Goal: Find specific page/section

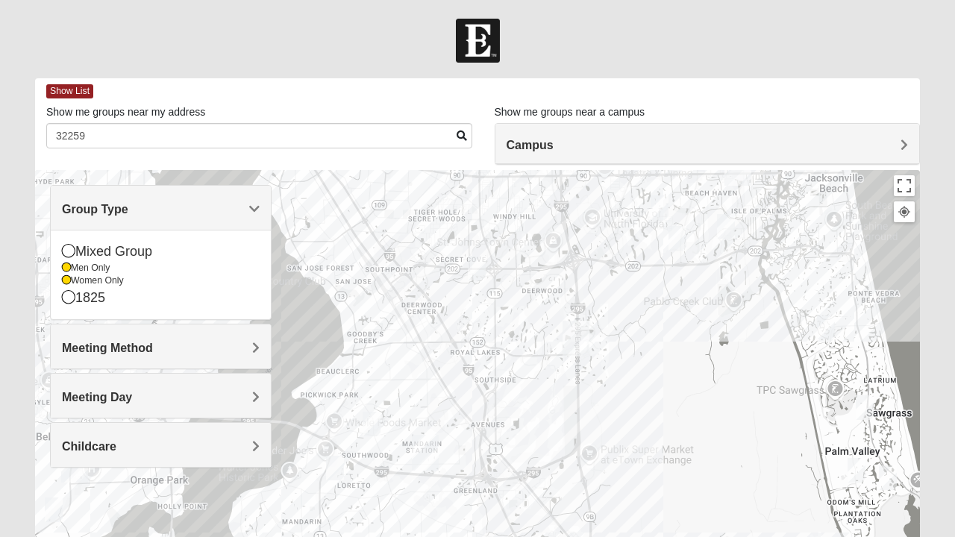
click at [129, 288] on div "1825" at bounding box center [161, 298] width 198 height 20
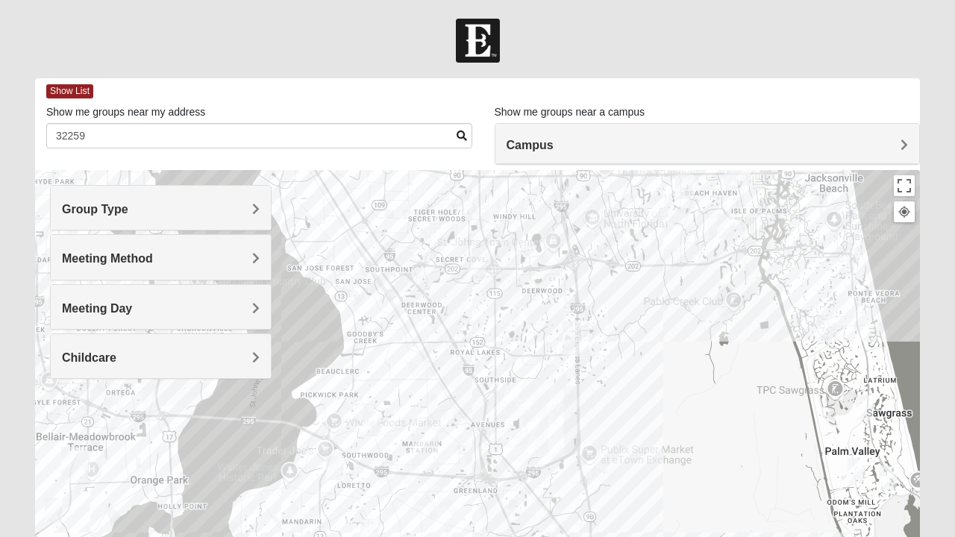
click at [193, 200] on div "Group Type" at bounding box center [161, 208] width 220 height 44
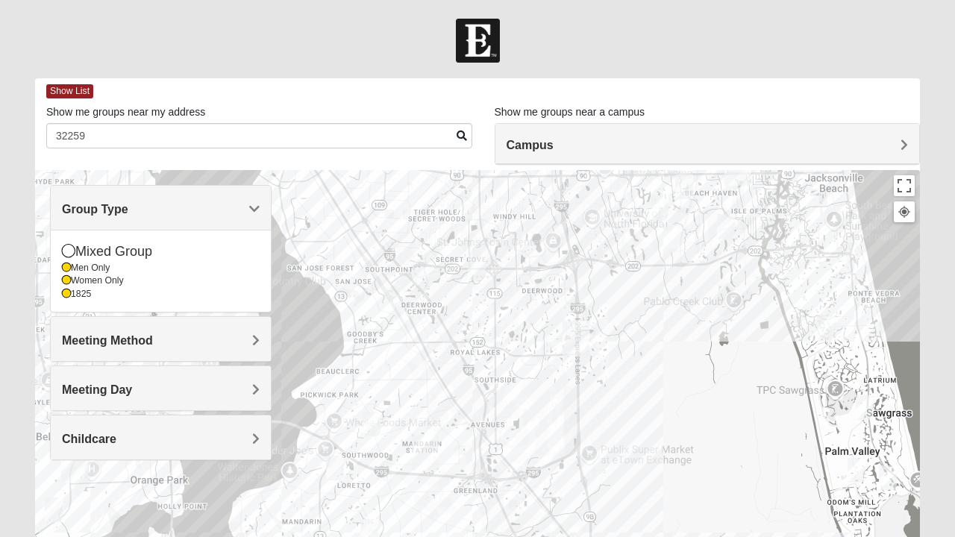
click at [66, 263] on icon at bounding box center [66, 267] width 9 height 9
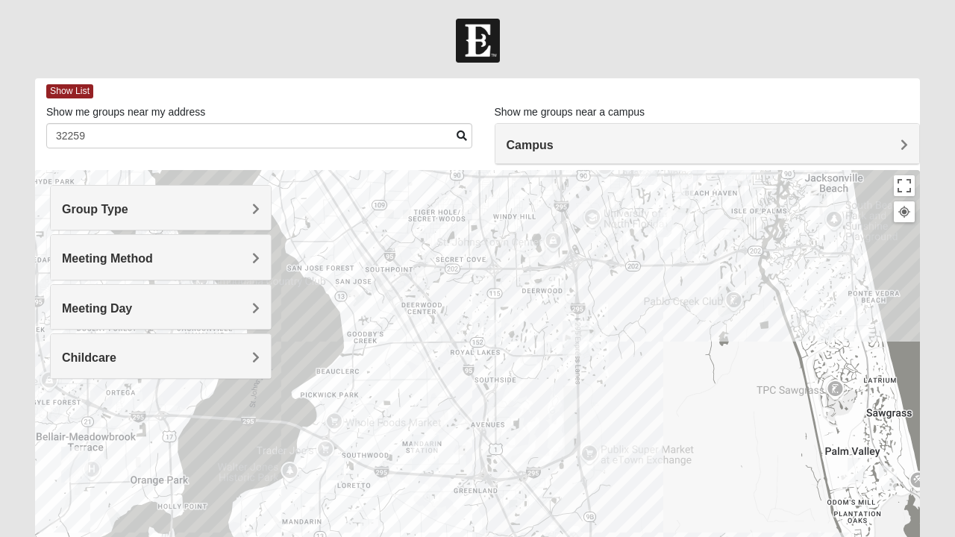
click at [64, 285] on div "Meeting Day" at bounding box center [161, 307] width 220 height 44
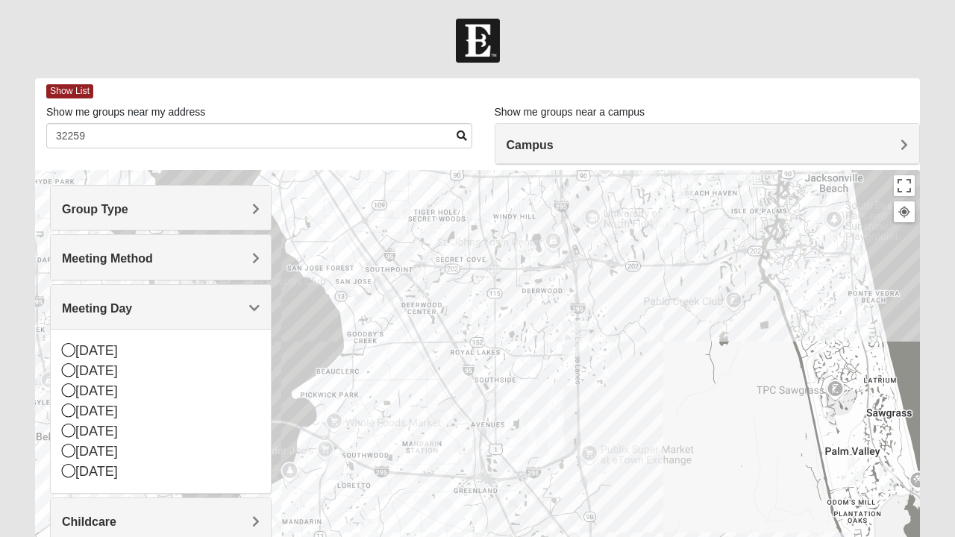
click at [187, 261] on h4 "Meeting Method" at bounding box center [161, 259] width 198 height 14
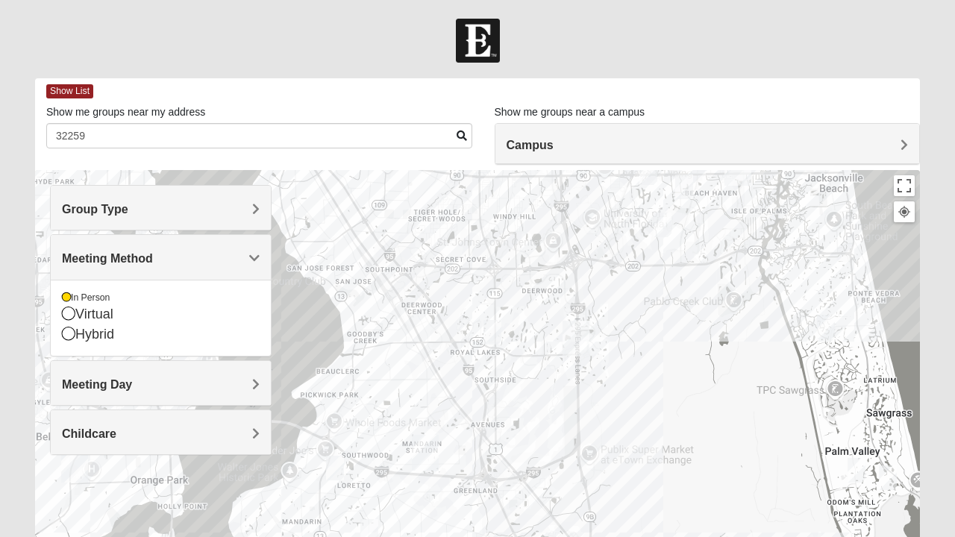
click at [200, 213] on h4 "Group Type" at bounding box center [161, 209] width 198 height 14
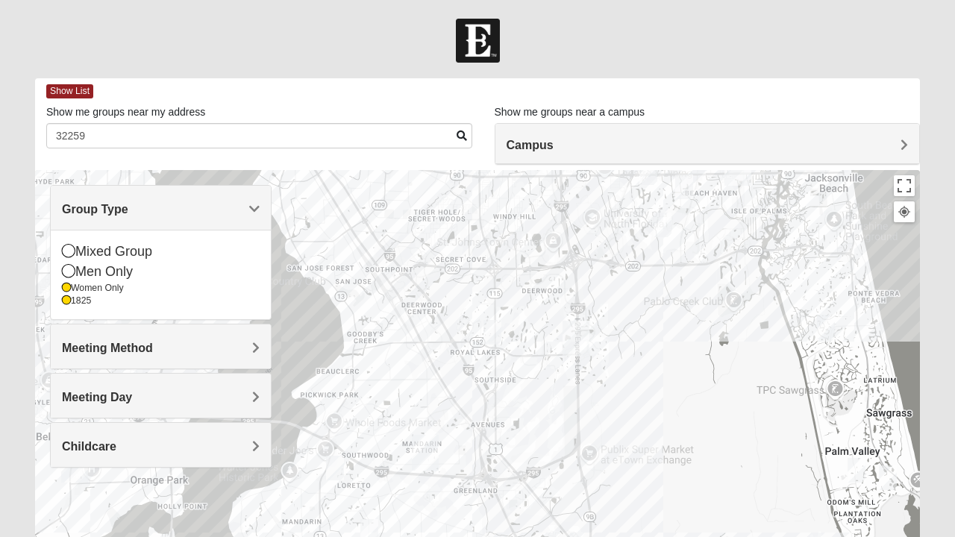
click at [63, 290] on icon at bounding box center [66, 288] width 9 height 9
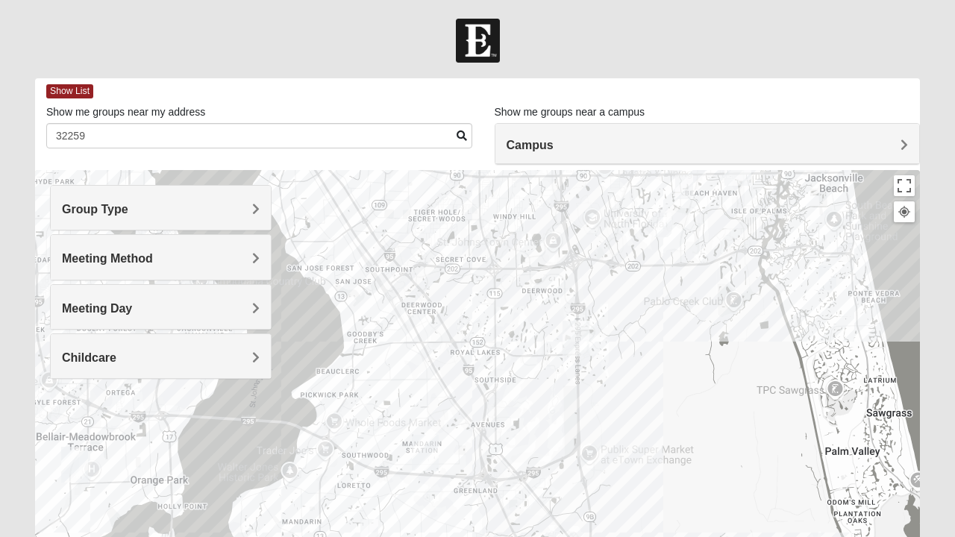
click at [159, 212] on h4 "Group Type" at bounding box center [161, 209] width 198 height 14
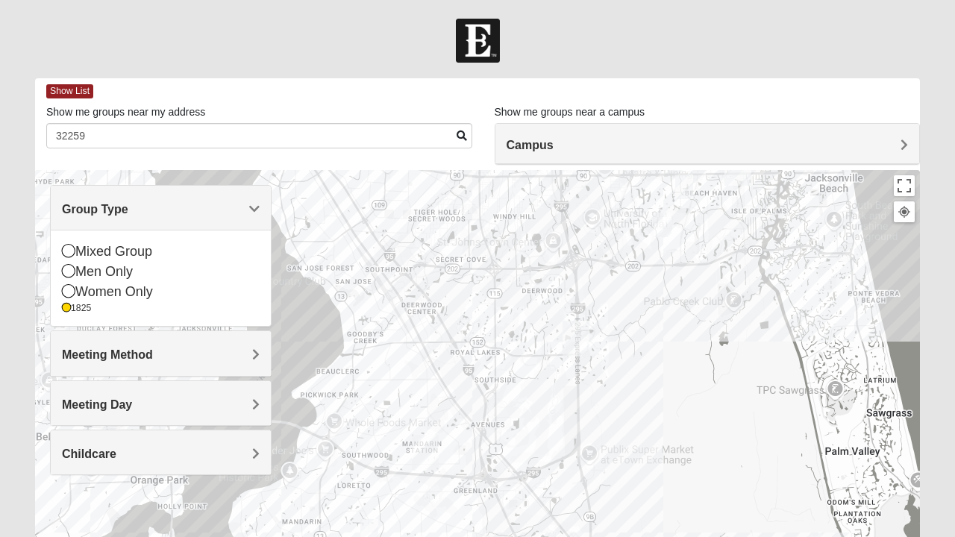
click at [66, 292] on icon at bounding box center [68, 290] width 13 height 13
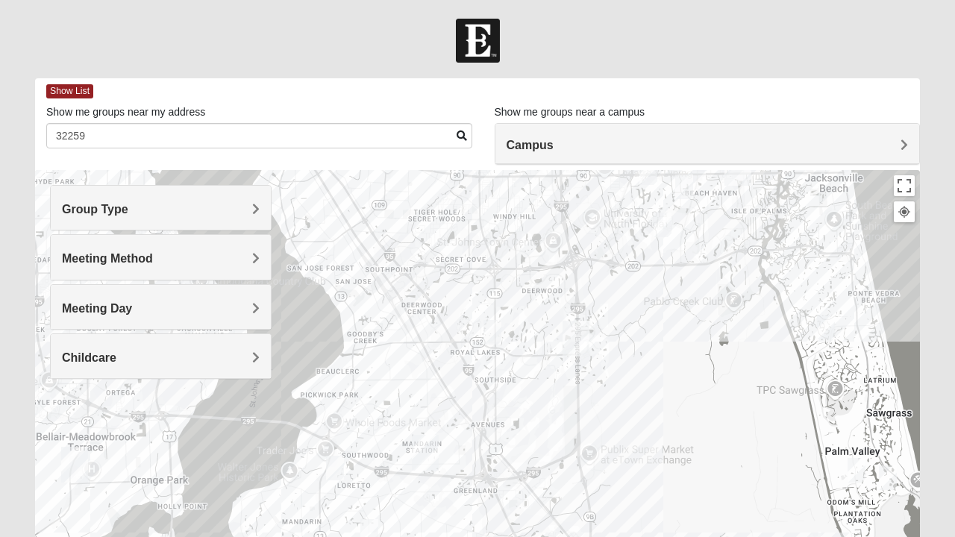
click at [173, 209] on h4 "Group Type" at bounding box center [161, 209] width 198 height 14
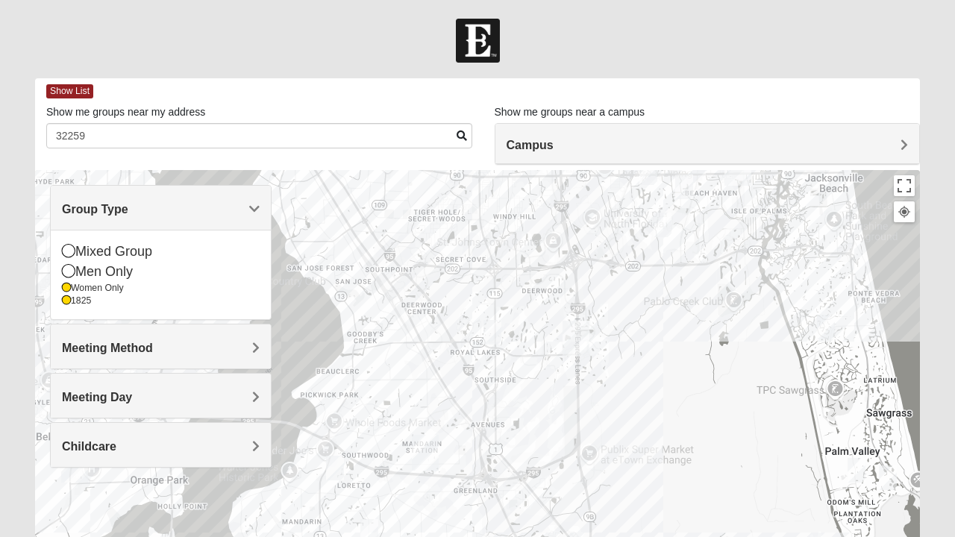
click at [63, 301] on icon at bounding box center [66, 300] width 9 height 9
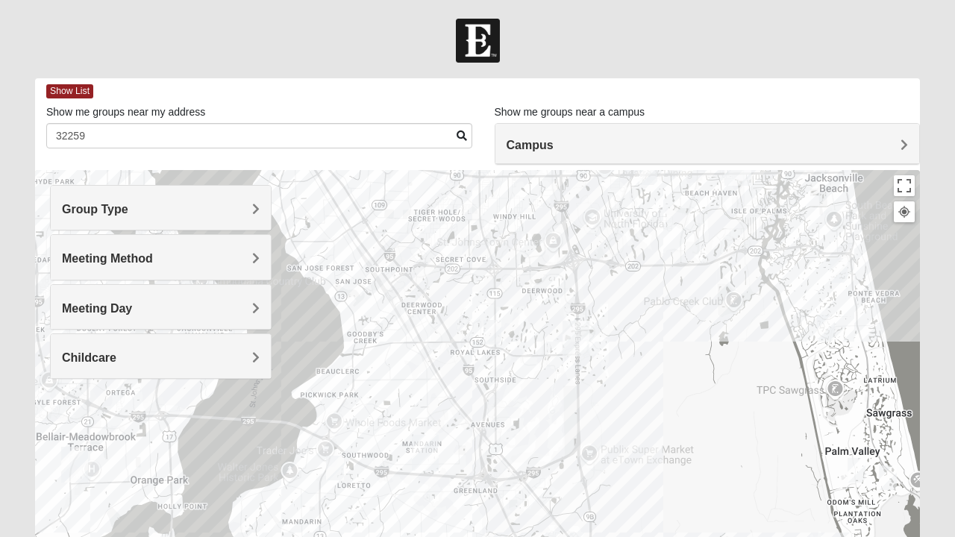
click at [153, 206] on h4 "Group Type" at bounding box center [161, 209] width 198 height 14
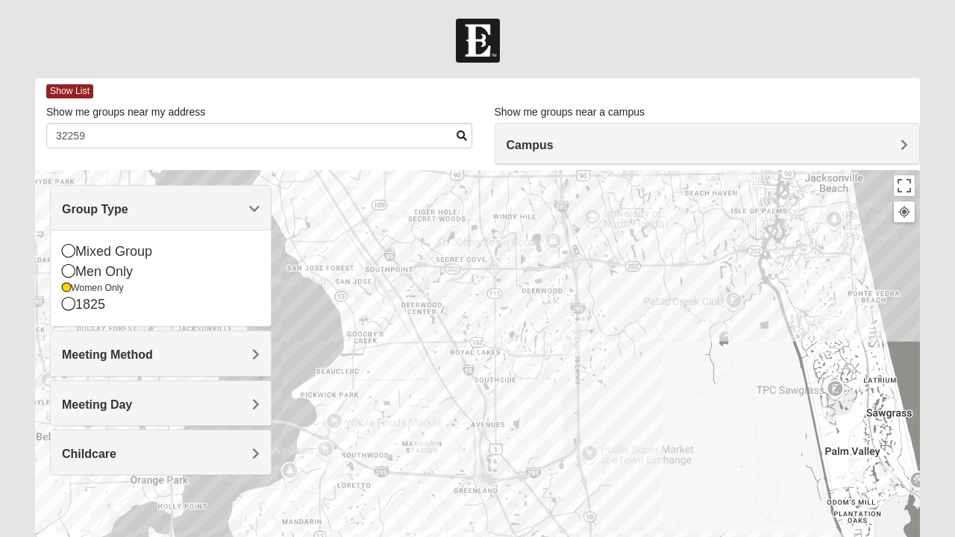
click at [173, 358] on h4 "Meeting Method" at bounding box center [161, 355] width 198 height 14
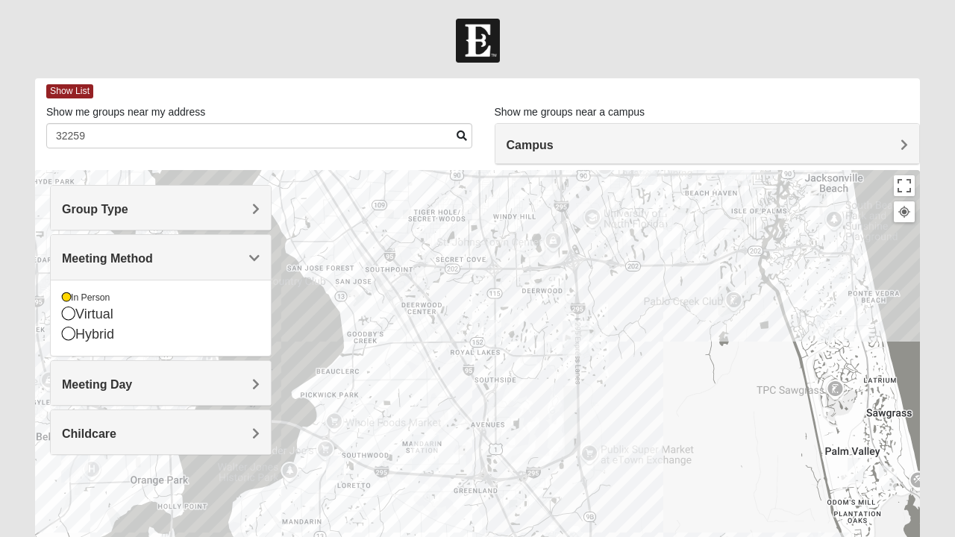
click at [148, 384] on h4 "Meeting Day" at bounding box center [161, 385] width 198 height 14
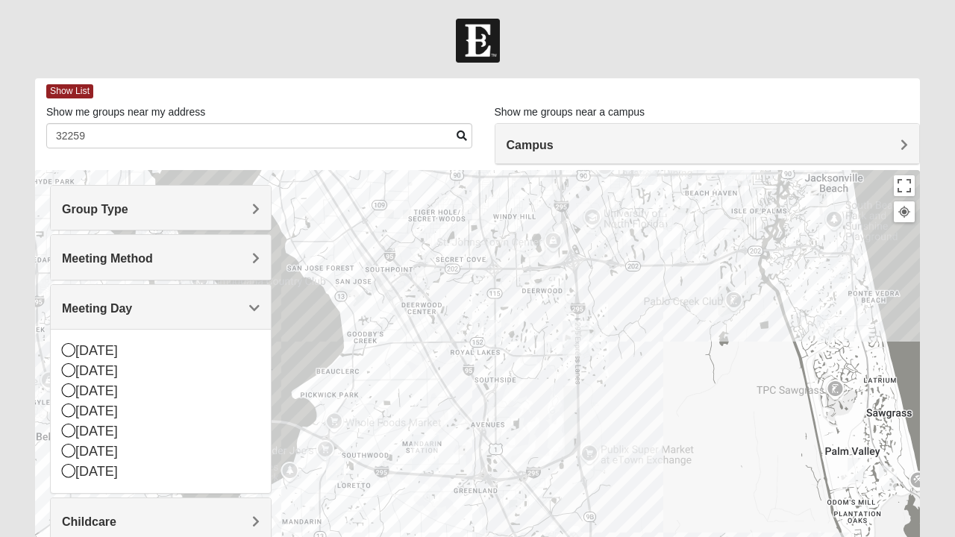
click at [124, 390] on div "[DATE]" at bounding box center [161, 391] width 198 height 20
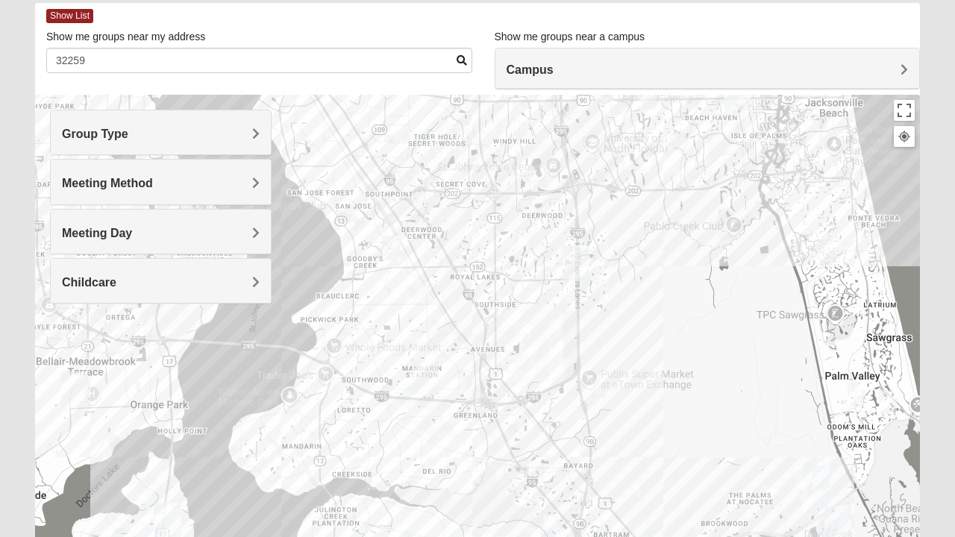
scroll to position [64, 0]
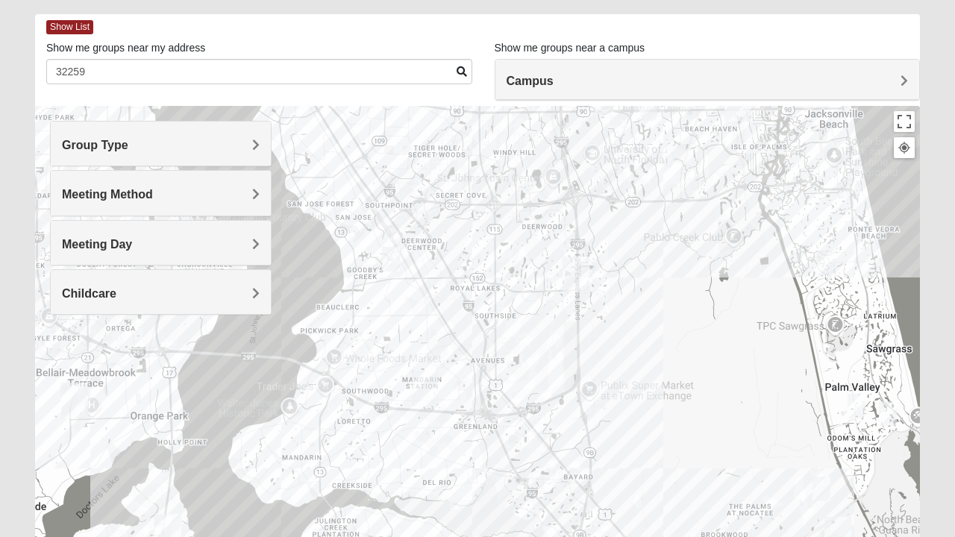
click at [215, 141] on h4 "Group Type" at bounding box center [161, 145] width 198 height 14
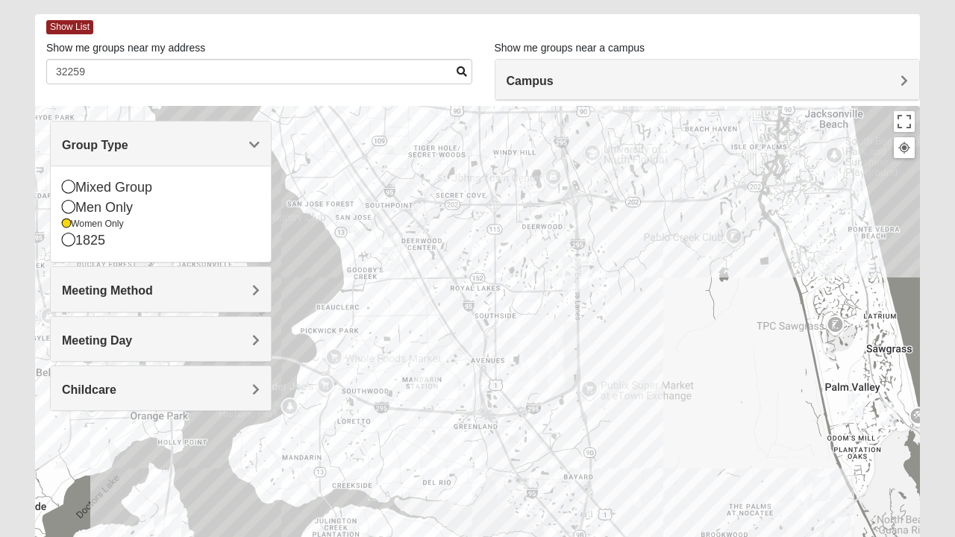
click at [90, 211] on div "Men Only" at bounding box center [161, 208] width 198 height 20
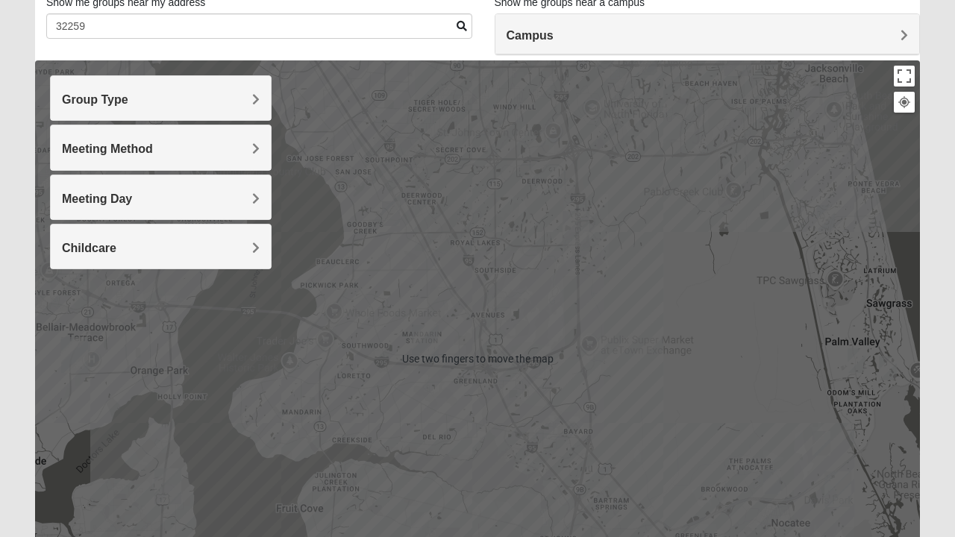
scroll to position [109, 0]
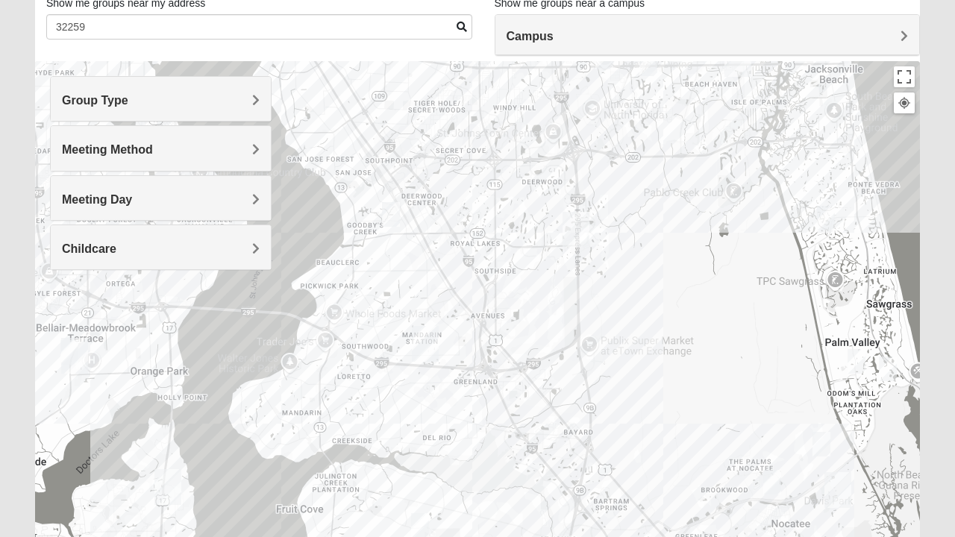
click at [153, 148] on span "Meeting Method" at bounding box center [107, 149] width 91 height 13
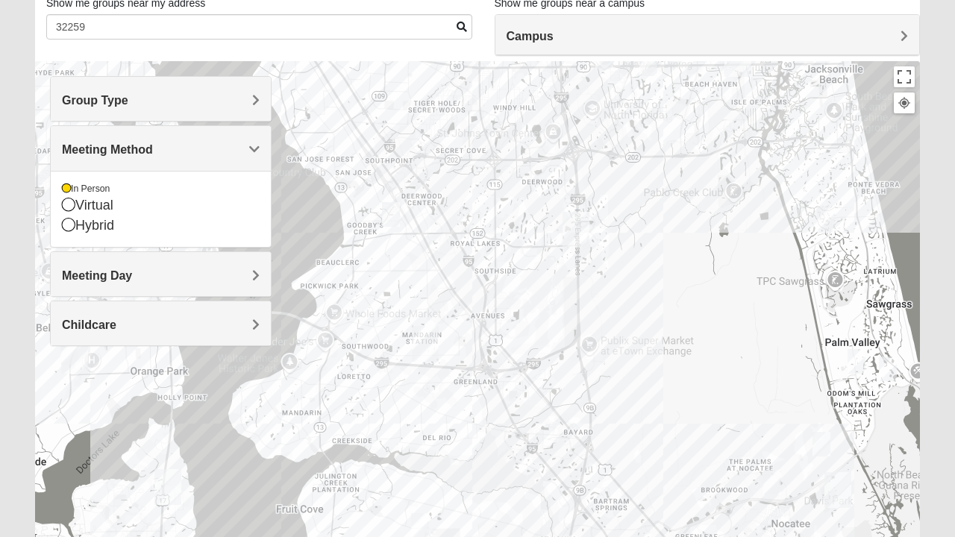
click at [311, 215] on div at bounding box center [477, 359] width 885 height 597
click at [227, 274] on h4 "Meeting Day" at bounding box center [161, 276] width 198 height 14
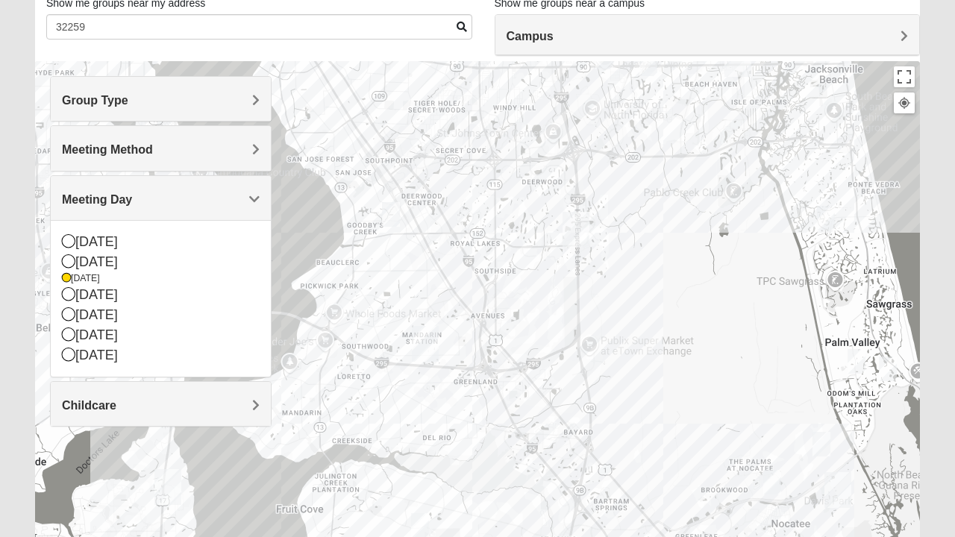
click at [66, 289] on icon at bounding box center [68, 293] width 13 height 13
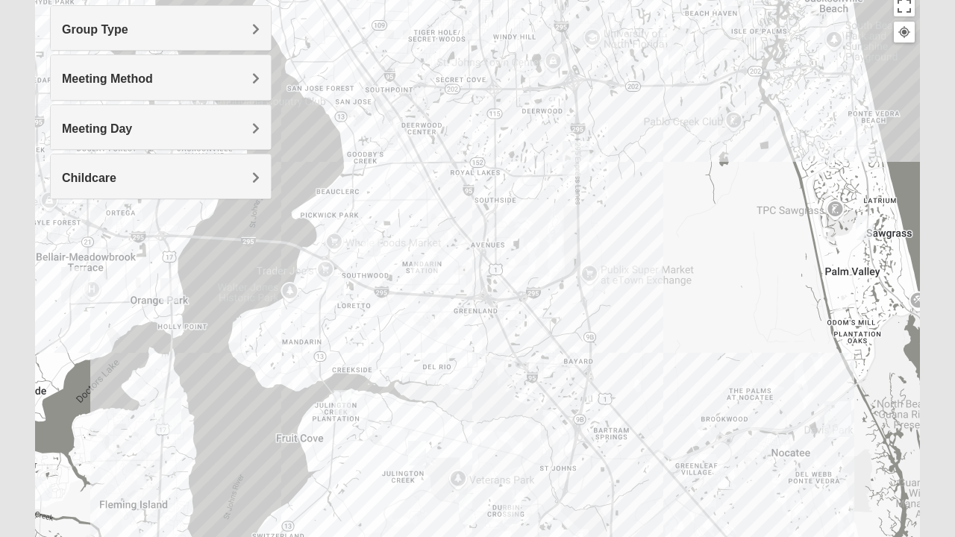
scroll to position [178, 0]
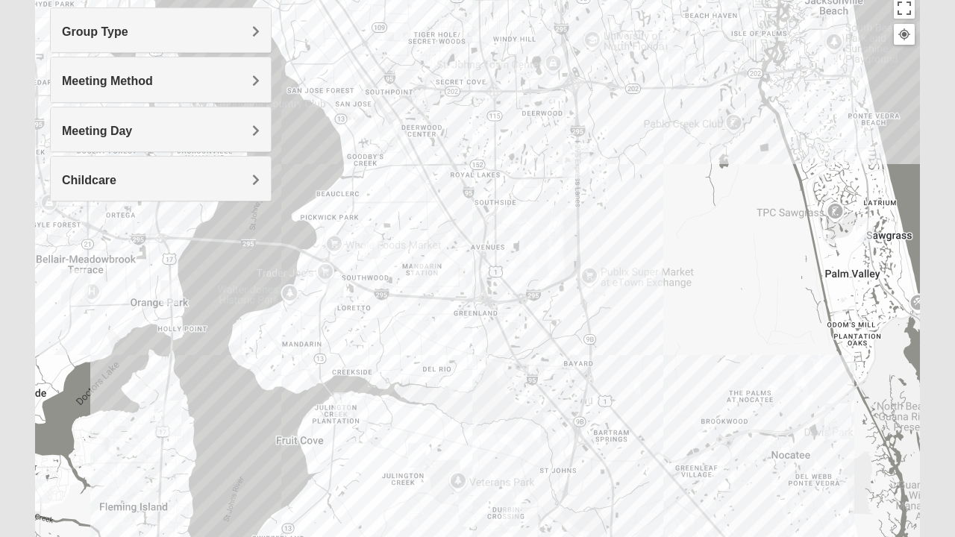
click at [253, 193] on div "Childcare" at bounding box center [161, 179] width 220 height 44
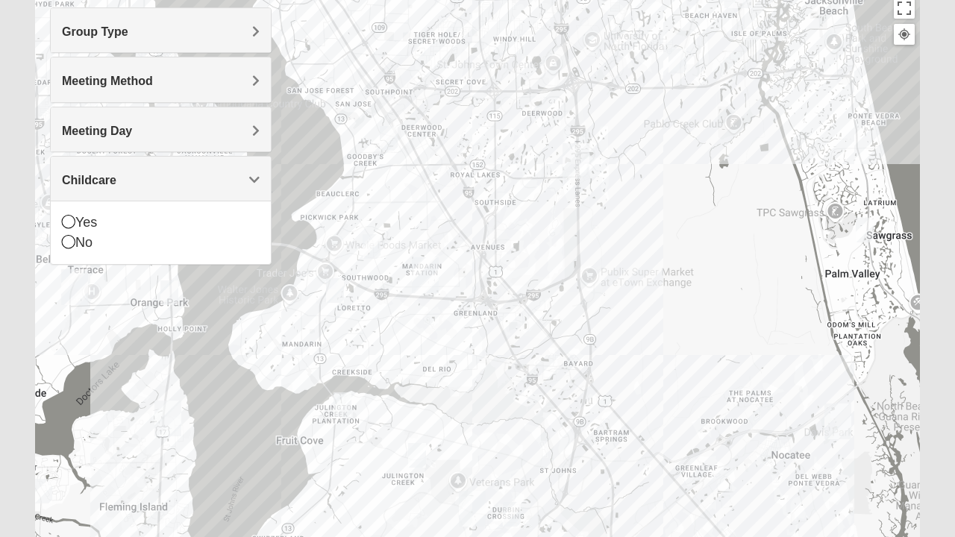
click at [257, 188] on div "Childcare" at bounding box center [161, 179] width 220 height 44
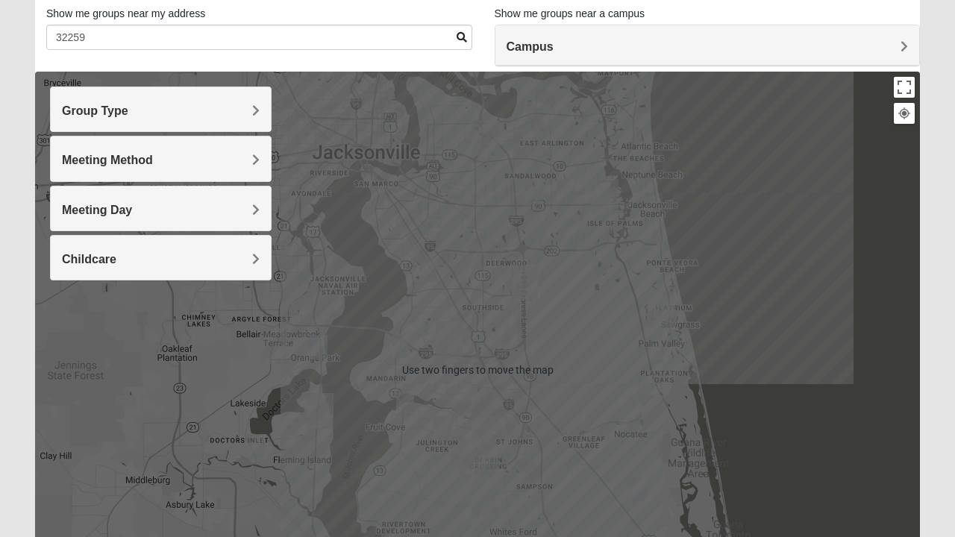
scroll to position [100, 0]
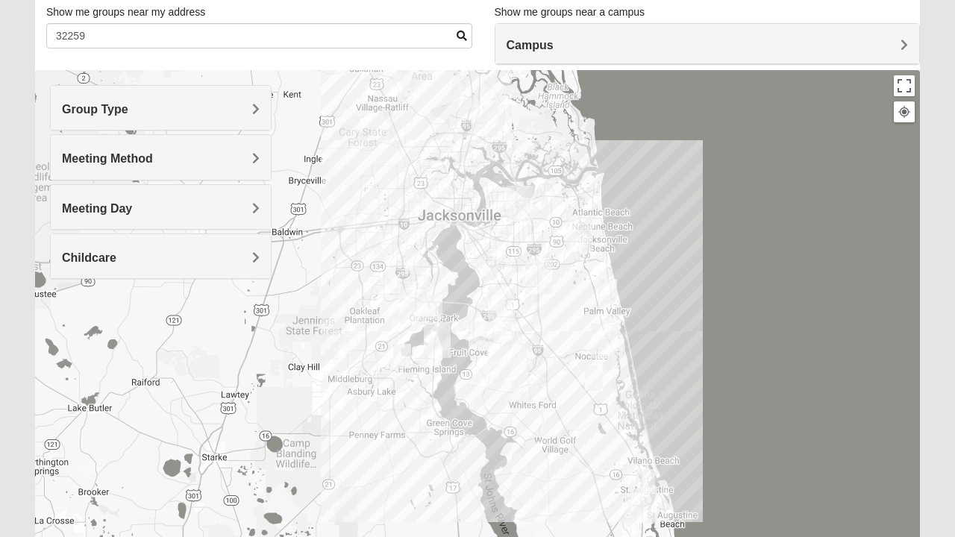
click at [507, 152] on div at bounding box center [477, 368] width 885 height 597
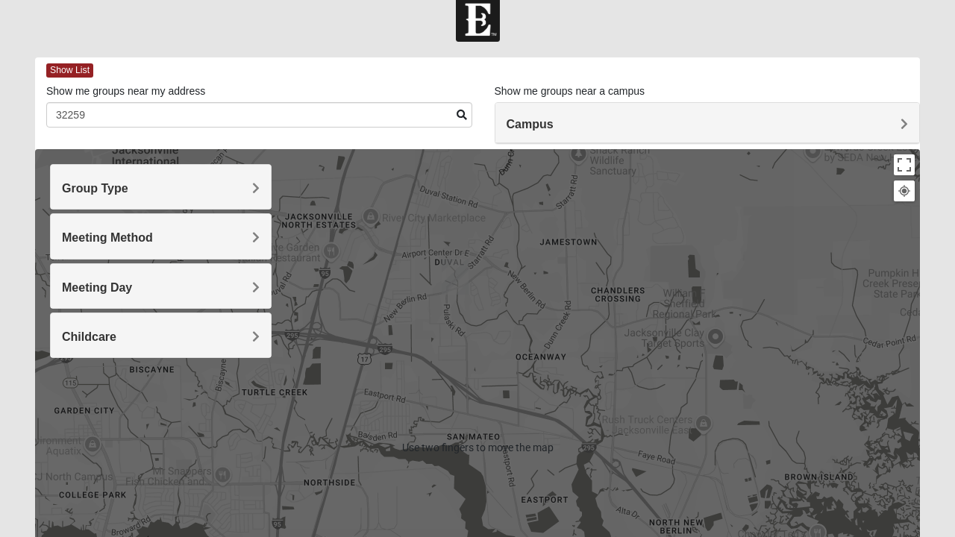
scroll to position [17, 0]
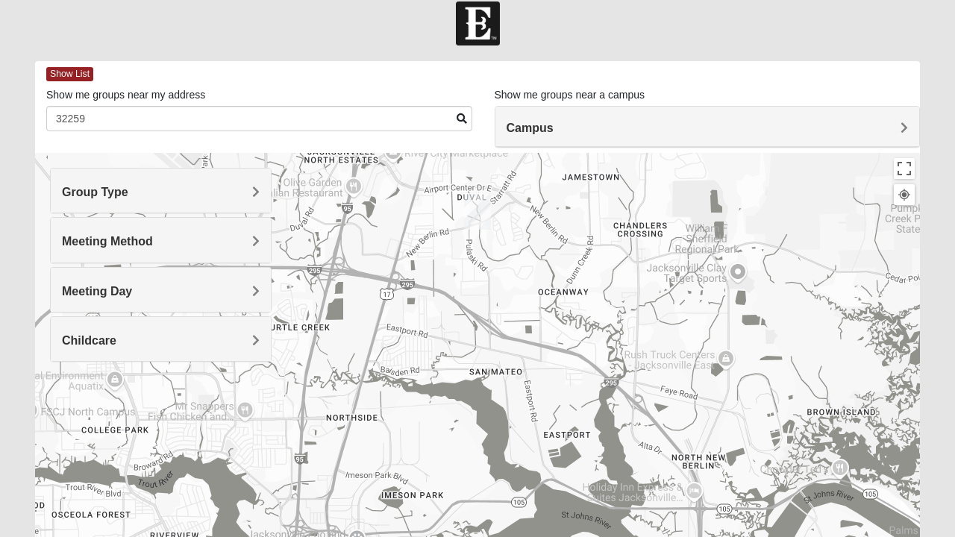
click at [619, 124] on h4 "Campus" at bounding box center [708, 128] width 402 height 14
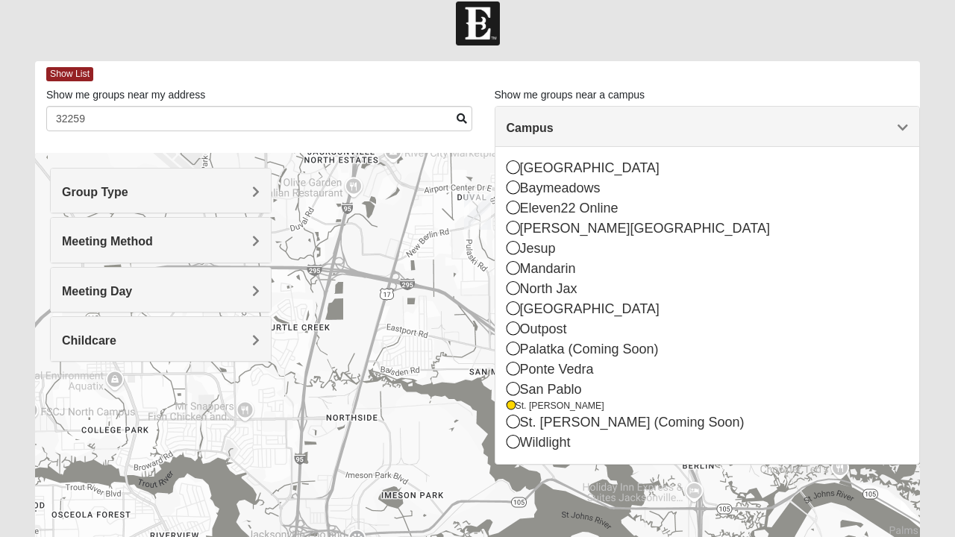
click at [463, 268] on div at bounding box center [477, 451] width 885 height 597
click at [885, 125] on h4 "Campus" at bounding box center [708, 128] width 402 height 14
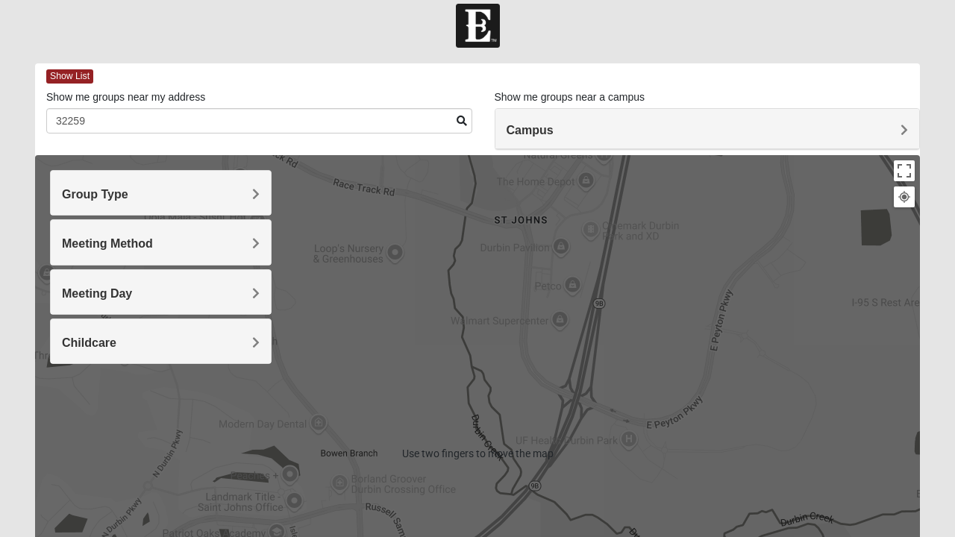
scroll to position [0, 0]
